Goal: Check status: Check status

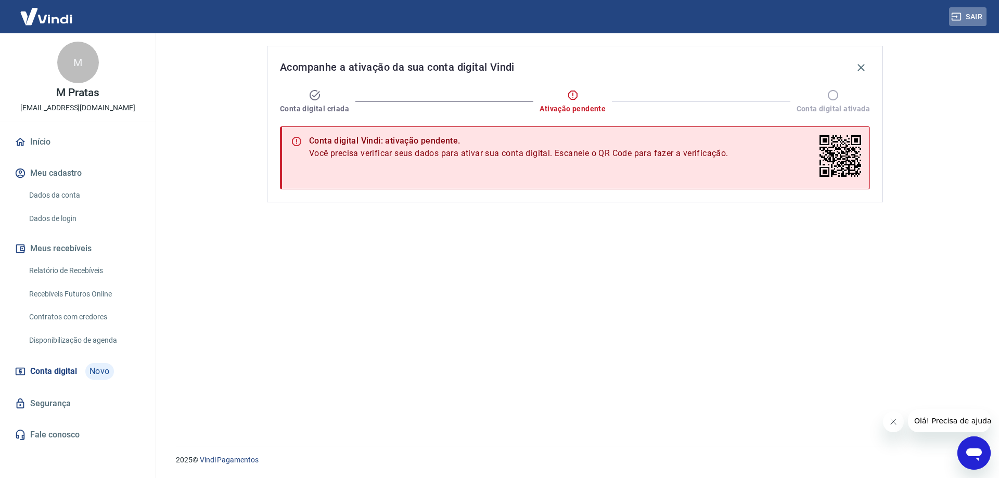
click at [968, 15] on button "Sair" at bounding box center [967, 16] width 37 height 19
click at [47, 140] on link "Início" at bounding box center [77, 142] width 131 height 23
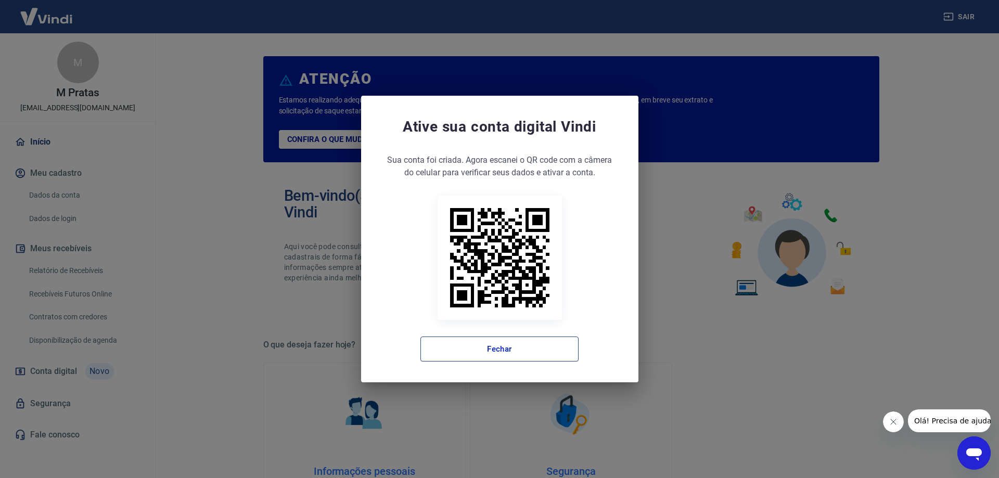
click at [475, 347] on button "Fechar" at bounding box center [499, 349] width 158 height 25
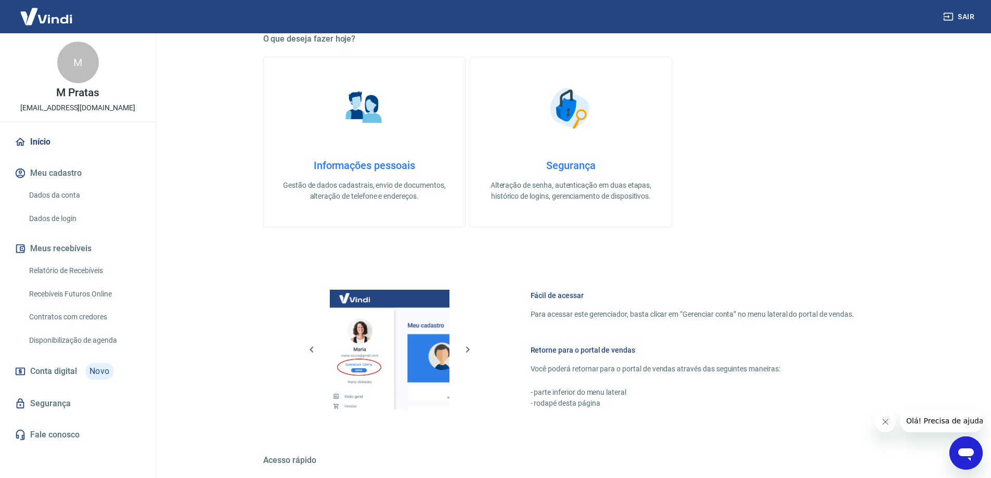
scroll to position [441, 0]
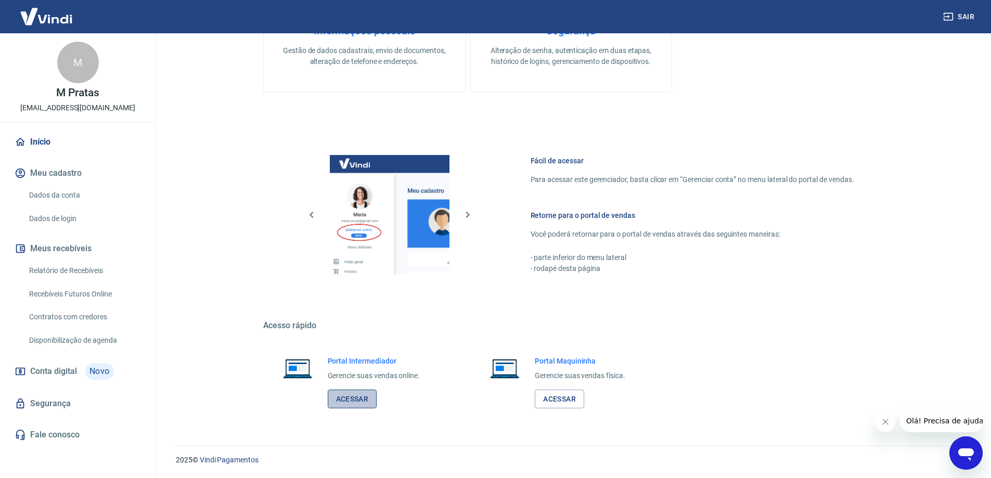
click at [363, 394] on link "Acessar" at bounding box center [352, 399] width 49 height 19
